Goal: Task Accomplishment & Management: Use online tool/utility

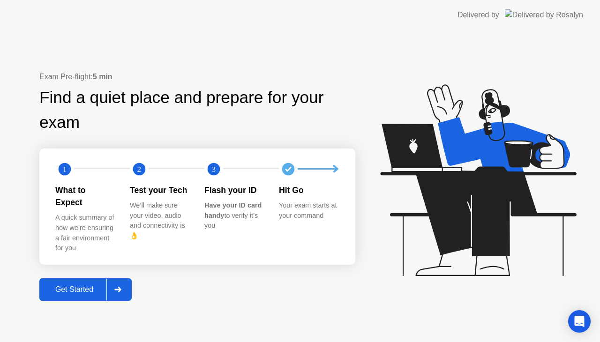
click at [100, 285] on div "Get Started" at bounding box center [74, 289] width 64 height 8
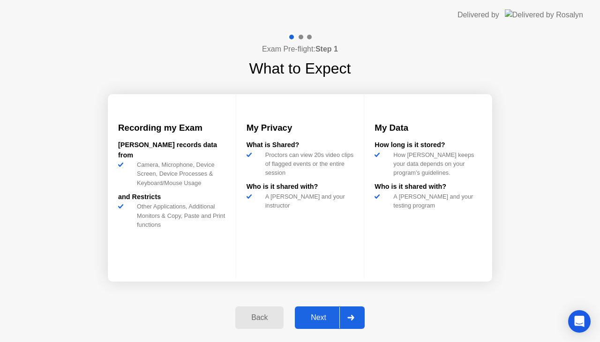
click at [310, 315] on div "Next" at bounding box center [318, 317] width 42 height 8
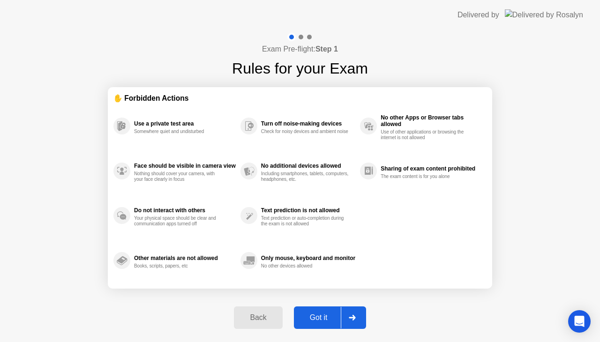
click at [331, 318] on div "Got it" at bounding box center [319, 317] width 44 height 8
select select "**********"
select select "*******"
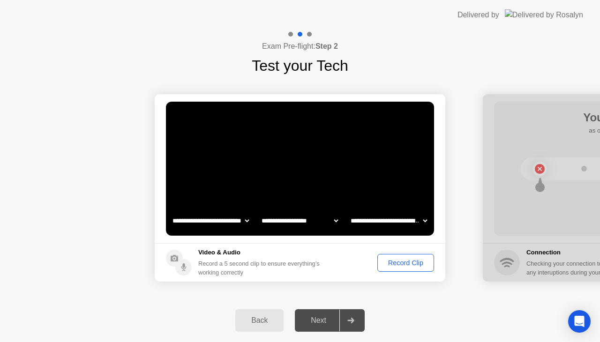
click at [398, 264] on div "Record Clip" at bounding box center [405, 262] width 50 height 7
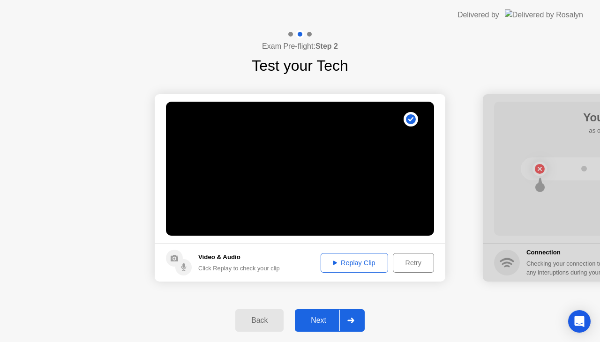
click at [347, 264] on div "Replay Clip" at bounding box center [354, 262] width 61 height 7
click at [321, 319] on div "Next" at bounding box center [318, 320] width 42 height 8
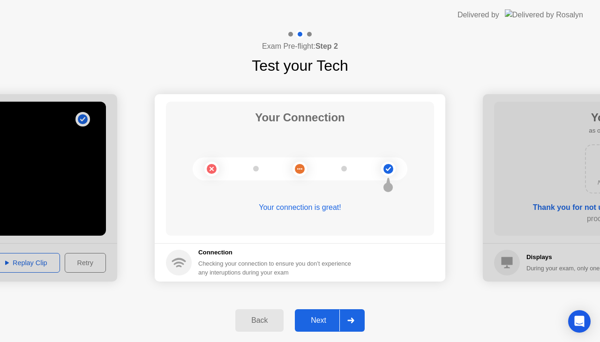
click at [311, 319] on div "Next" at bounding box center [318, 320] width 42 height 8
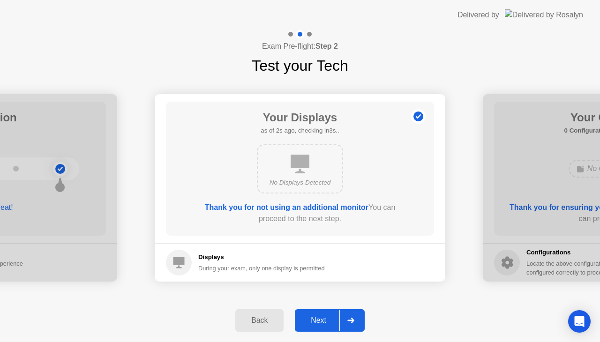
click at [311, 319] on div "Next" at bounding box center [318, 320] width 42 height 8
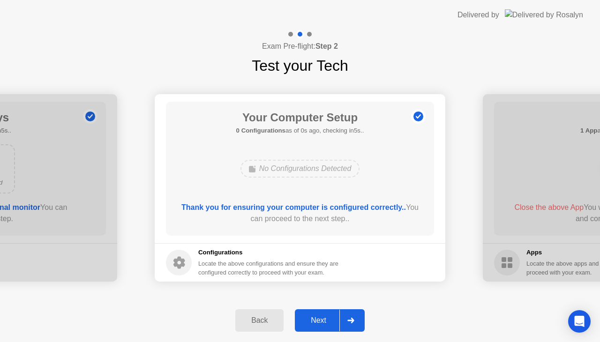
click at [311, 319] on div "Next" at bounding box center [318, 320] width 42 height 8
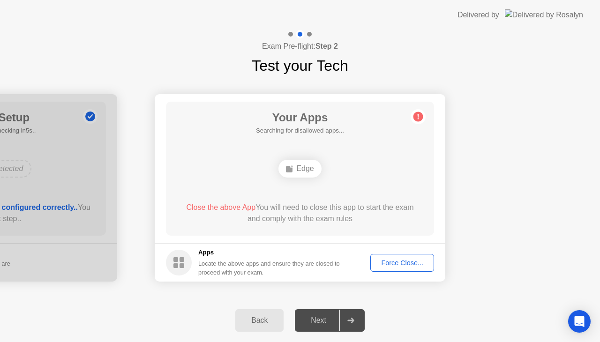
click at [389, 261] on div "Force Close..." at bounding box center [401, 262] width 57 height 7
click at [394, 263] on div "Force Close..." at bounding box center [401, 262] width 57 height 7
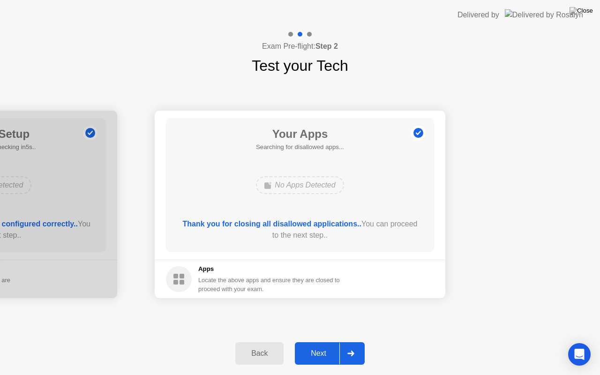
click at [313, 342] on button "Next" at bounding box center [330, 353] width 70 height 22
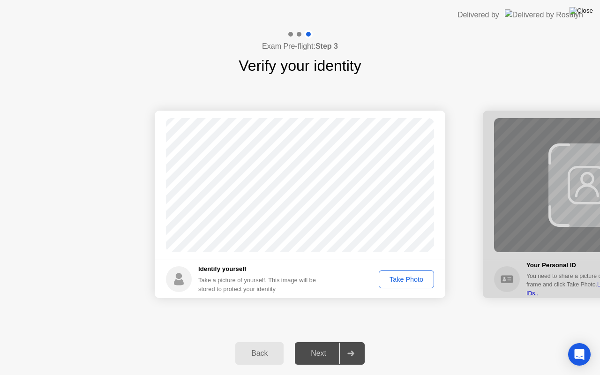
click at [590, 7] on img at bounding box center [580, 10] width 23 height 7
click at [399, 283] on div "Take Photo" at bounding box center [406, 278] width 49 height 7
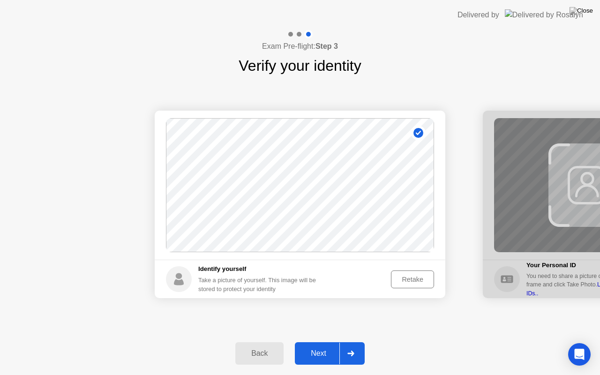
click at [324, 342] on div "Next" at bounding box center [318, 353] width 42 height 8
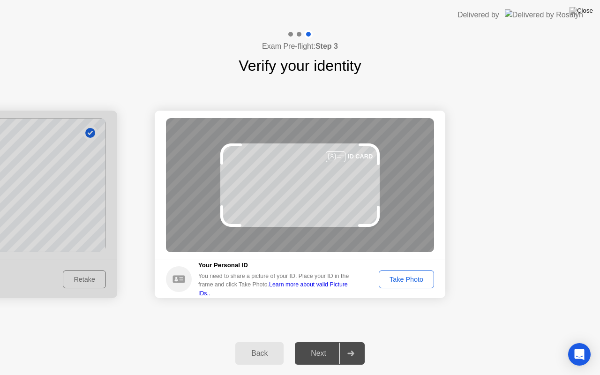
click at [418, 283] on div "Take Photo" at bounding box center [406, 278] width 49 height 7
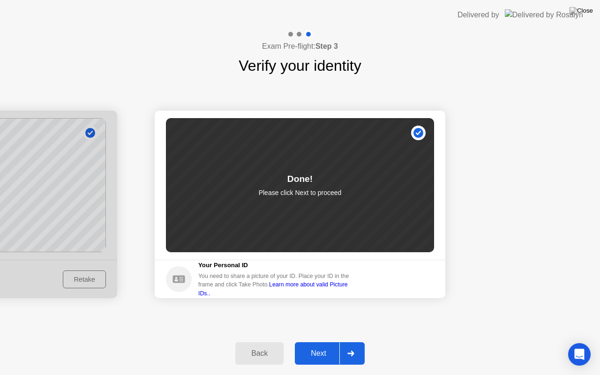
click at [322, 342] on div "Next" at bounding box center [318, 353] width 42 height 8
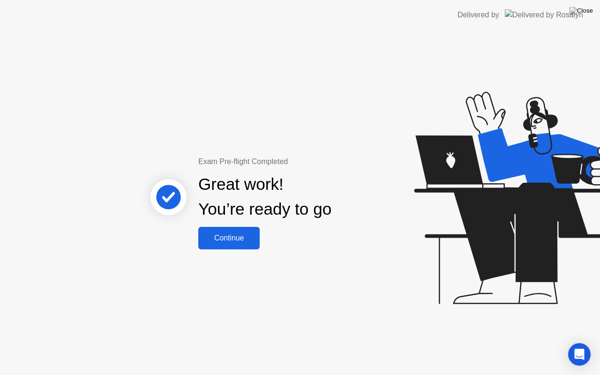
click at [244, 236] on div "Continue" at bounding box center [229, 238] width 56 height 8
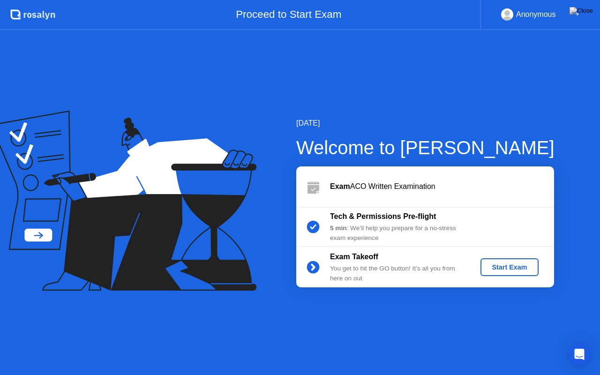
click at [494, 271] on div "Start Exam" at bounding box center [509, 266] width 50 height 7
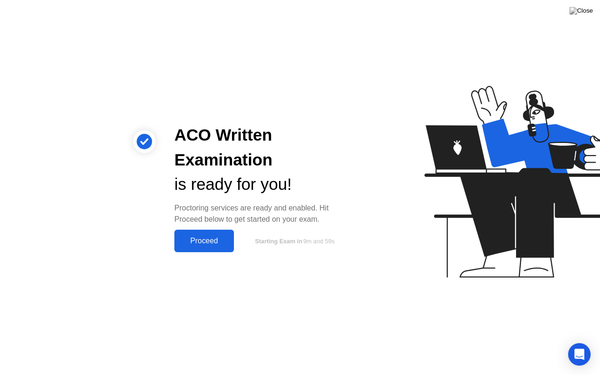
click at [227, 245] on div "Proceed" at bounding box center [204, 241] width 54 height 8
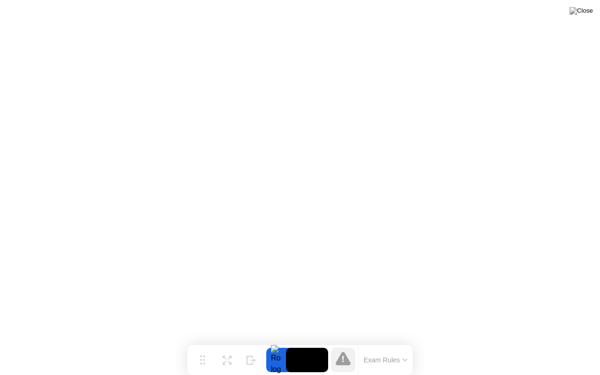
click at [377, 342] on button "Exam Rules" at bounding box center [386, 360] width 50 height 8
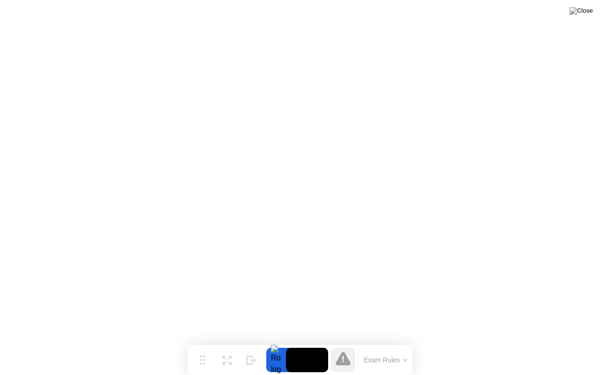
click at [381, 342] on button "Exam Rules" at bounding box center [386, 360] width 50 height 8
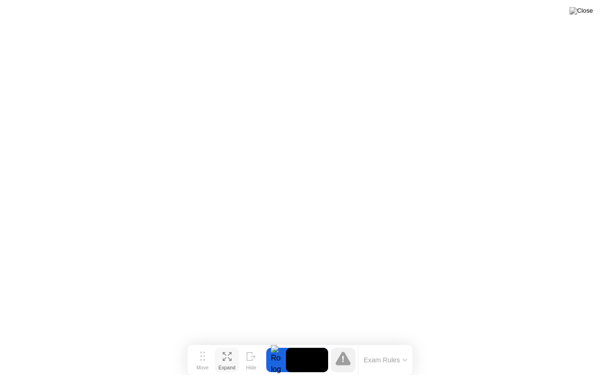
click at [232, 342] on div "Expand" at bounding box center [226, 367] width 17 height 6
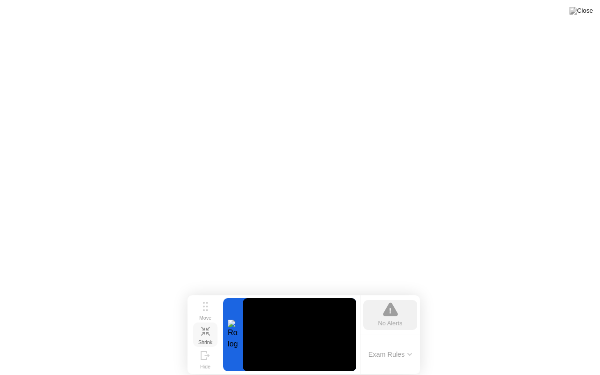
click at [201, 335] on icon at bounding box center [205, 331] width 9 height 9
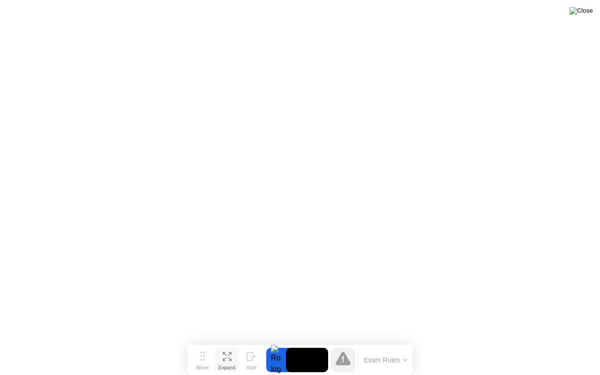
click at [584, 14] on img at bounding box center [580, 10] width 23 height 7
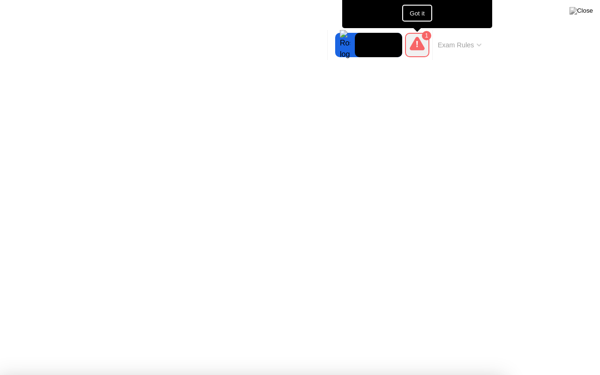
click at [413, 12] on button "Got it" at bounding box center [417, 13] width 30 height 17
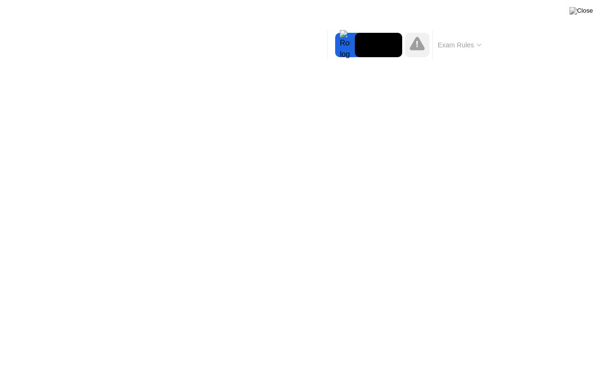
click at [468, 47] on button "Exam Rules" at bounding box center [460, 45] width 50 height 8
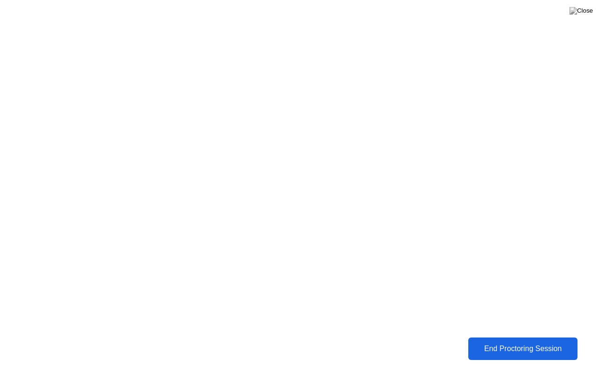
click at [496, 342] on div "End Proctoring Session" at bounding box center [522, 348] width 104 height 8
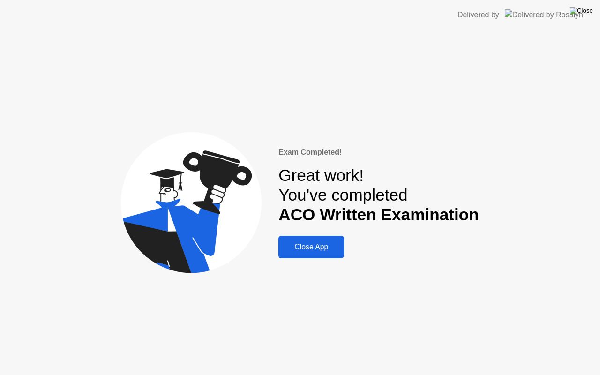
click at [586, 15] on img at bounding box center [580, 10] width 23 height 7
